Goal: Task Accomplishment & Management: Use online tool/utility

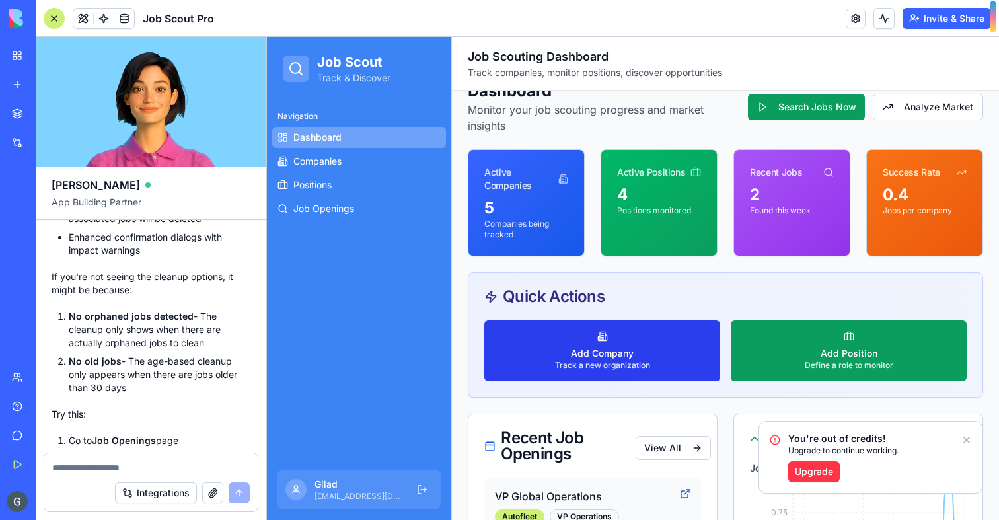
scroll to position [34, 0]
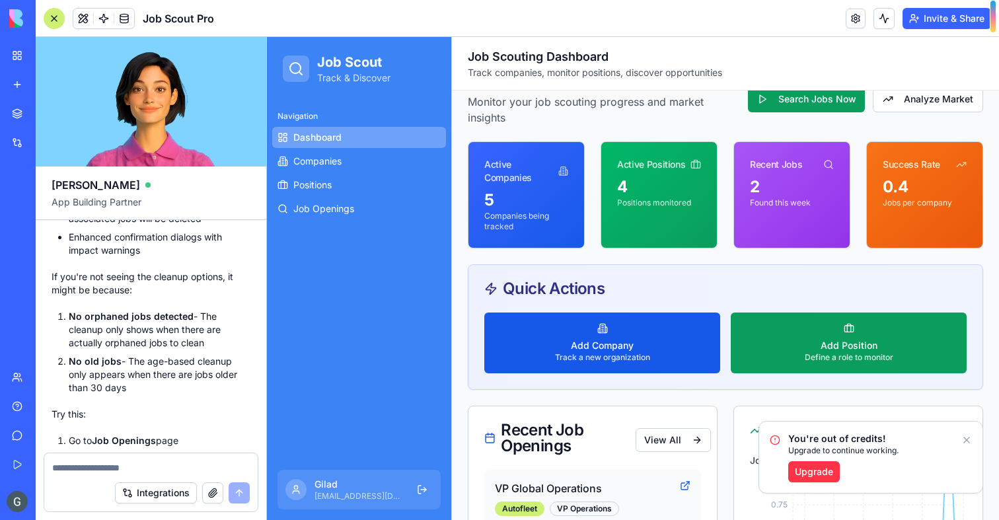
click at [966, 439] on icon "Notifications alt+T" at bounding box center [966, 440] width 11 height 11
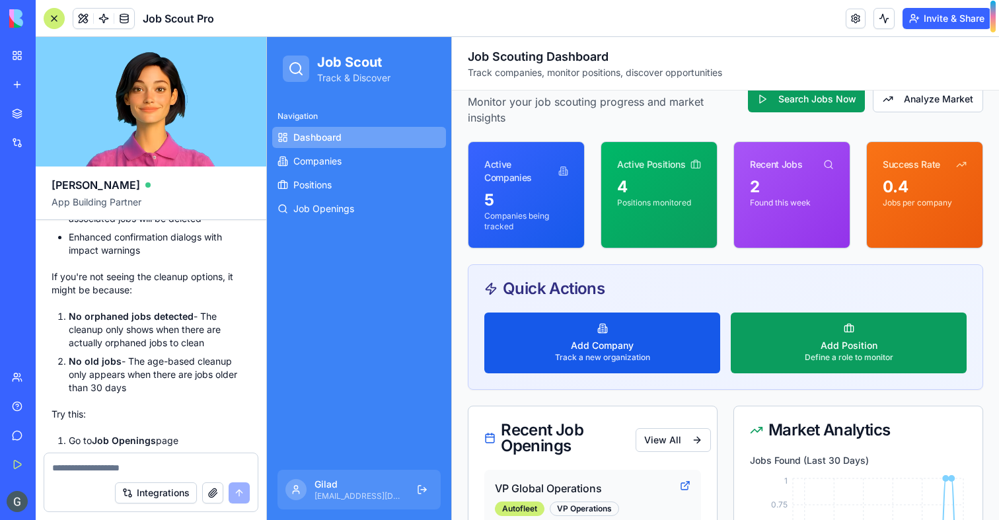
click at [73, 494] on button "Upgrade" at bounding box center [67, 501] width 52 height 21
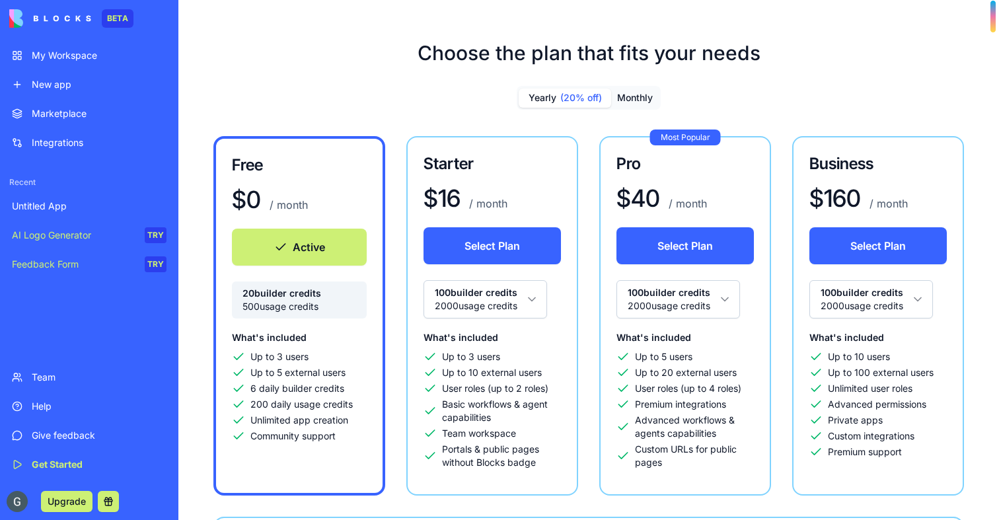
click at [94, 64] on link "My Workspace" at bounding box center [89, 55] width 170 height 26
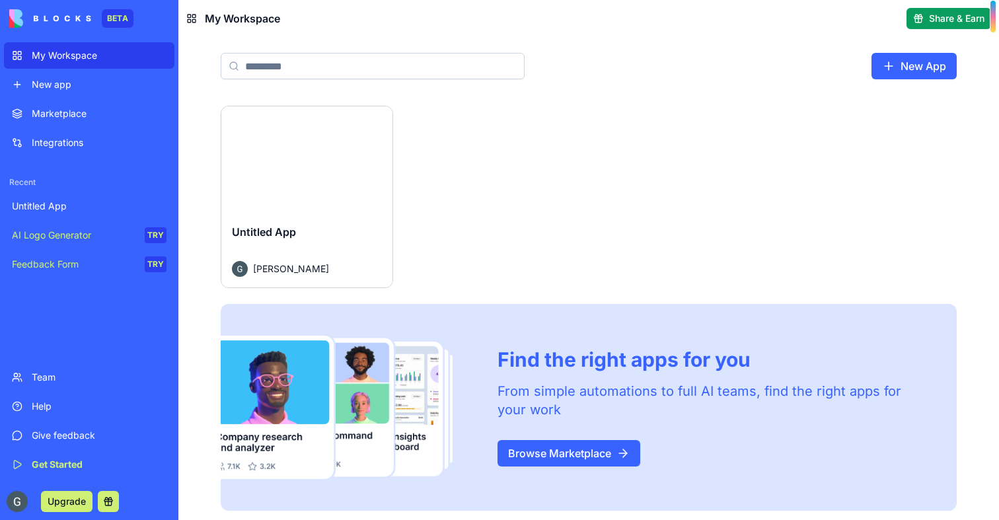
click at [294, 173] on div "Launch" at bounding box center [306, 159] width 171 height 107
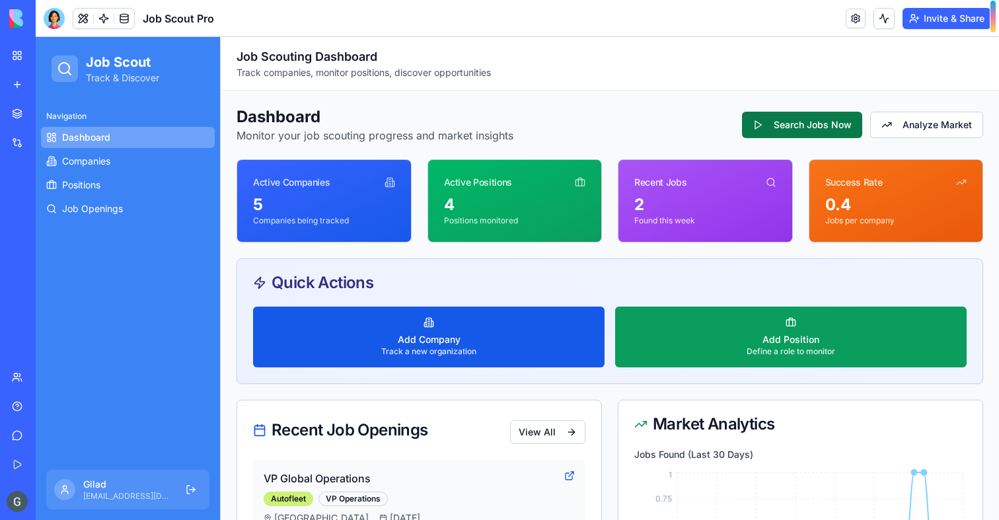
click at [803, 126] on button "Search Jobs Now" at bounding box center [802, 125] width 120 height 26
